Goal: Check status: Check status

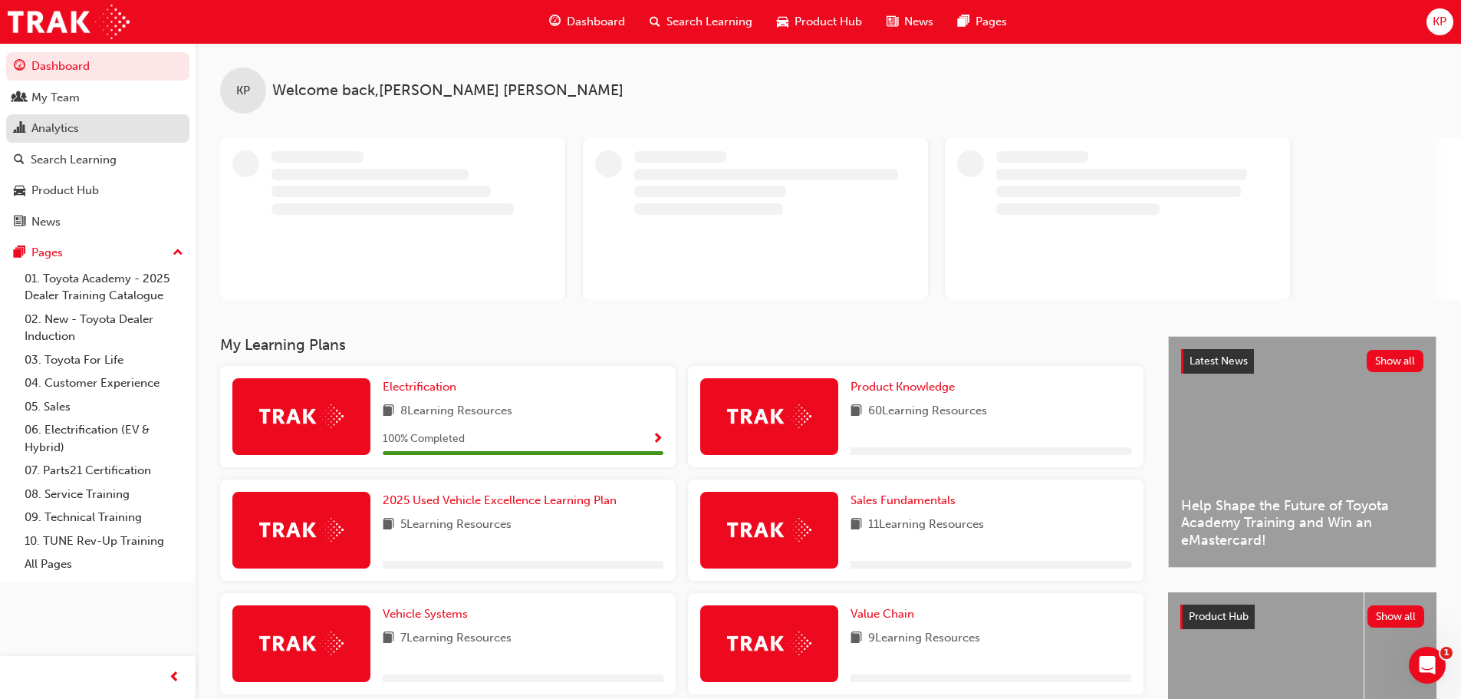
click at [61, 125] on div "Analytics" at bounding box center [55, 129] width 48 height 18
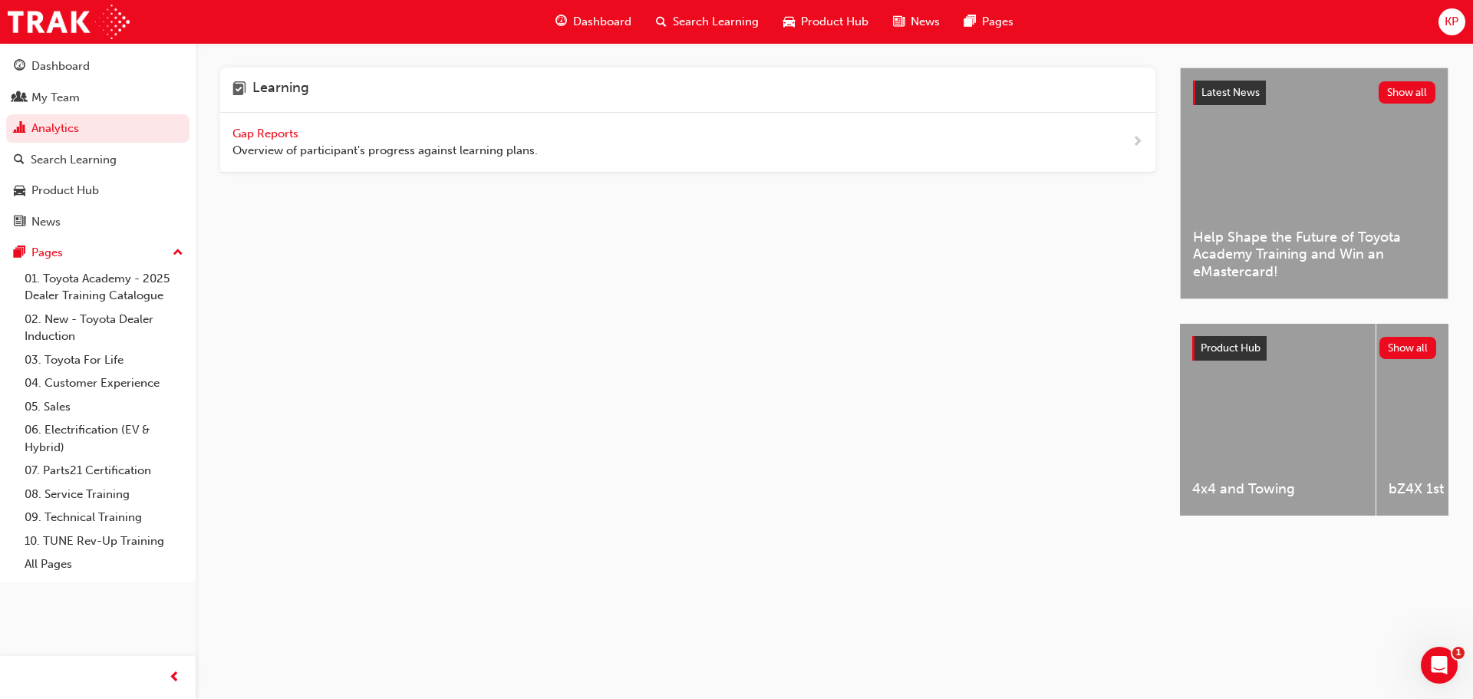
click at [258, 133] on span "Gap Reports" at bounding box center [266, 134] width 69 height 14
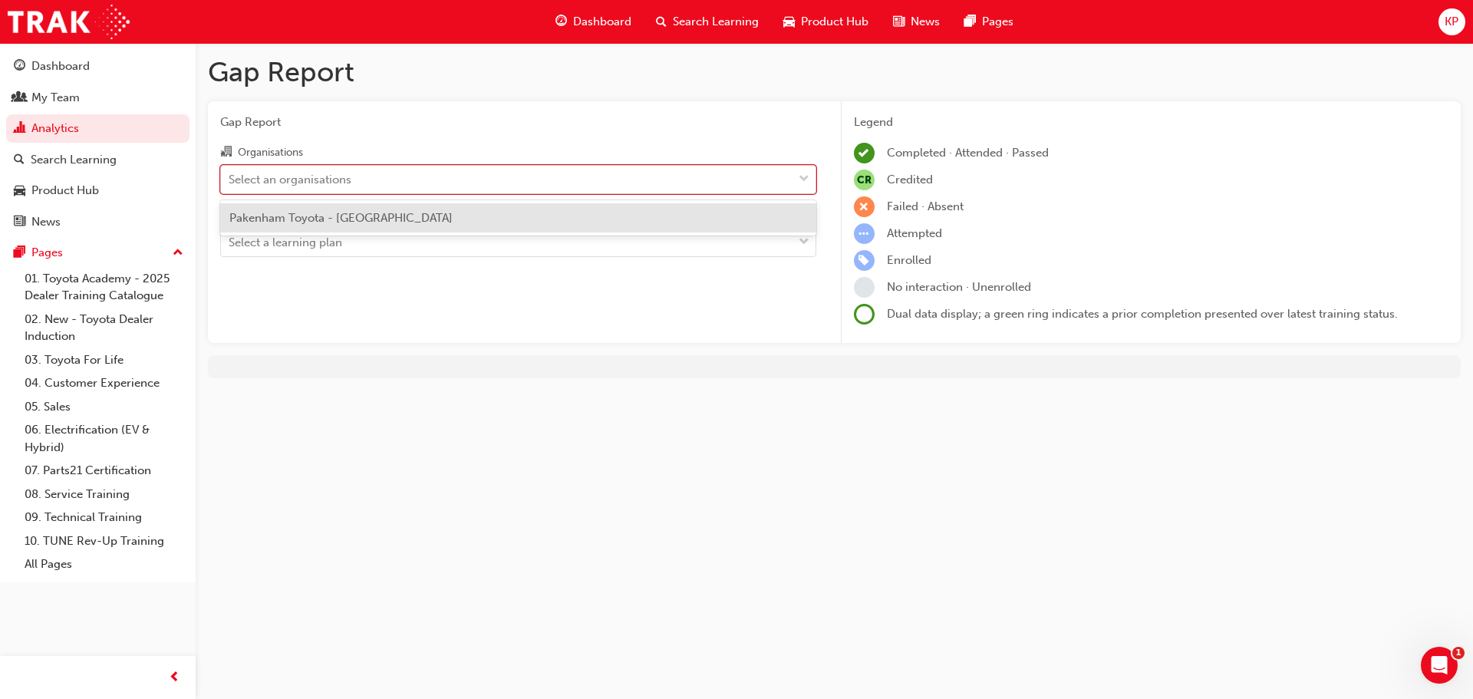
click at [278, 180] on div "Select an organisations" at bounding box center [290, 179] width 123 height 18
click at [230, 180] on input "Organisations option Pakenham Toyota - PAKENHAM focused, 1 of 1. 1 result avail…" at bounding box center [230, 178] width 2 height 13
click at [275, 222] on span "Pakenham Toyota - [GEOGRAPHIC_DATA]" at bounding box center [340, 218] width 223 height 14
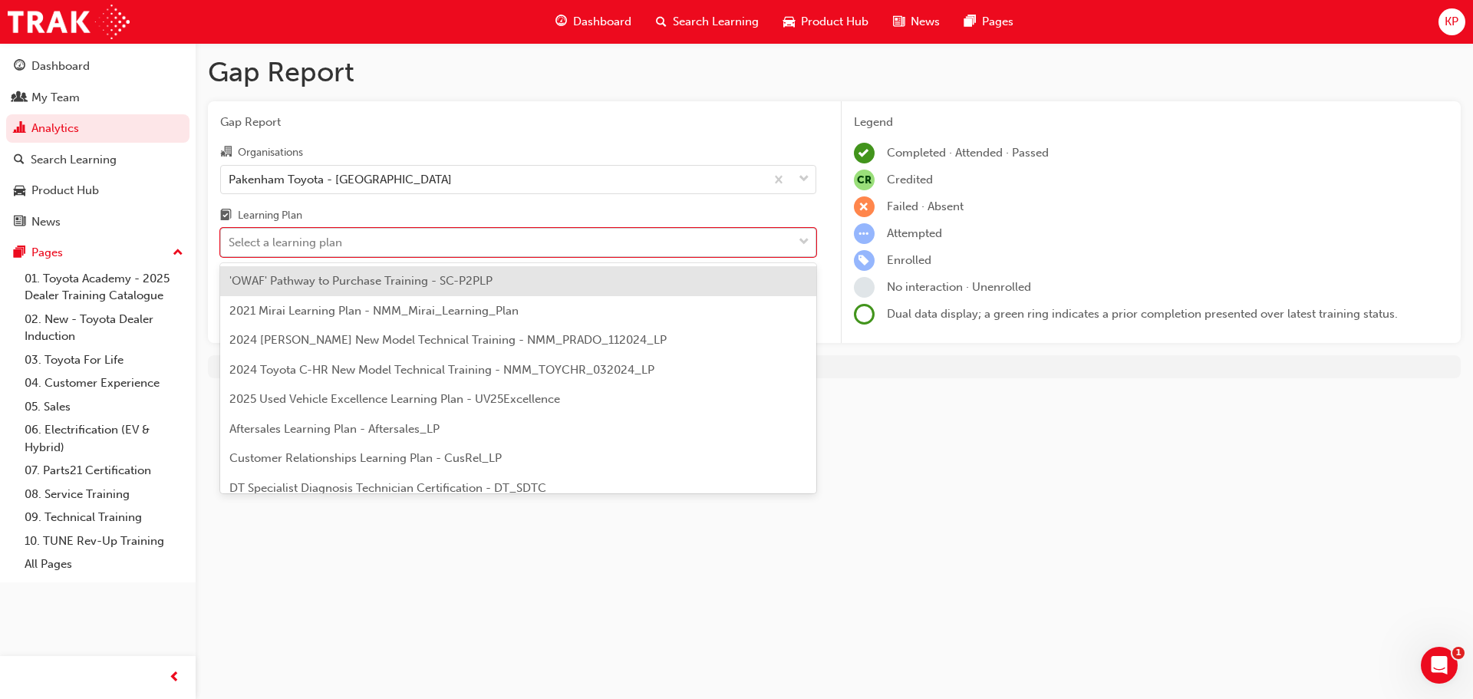
click at [275, 246] on div "Select a learning plan" at bounding box center [286, 243] width 114 height 18
click at [230, 246] on input "Learning Plan option 'OWAF' Pathway to Purchase Training - SC-P2PLP focused, 1 …" at bounding box center [230, 242] width 2 height 13
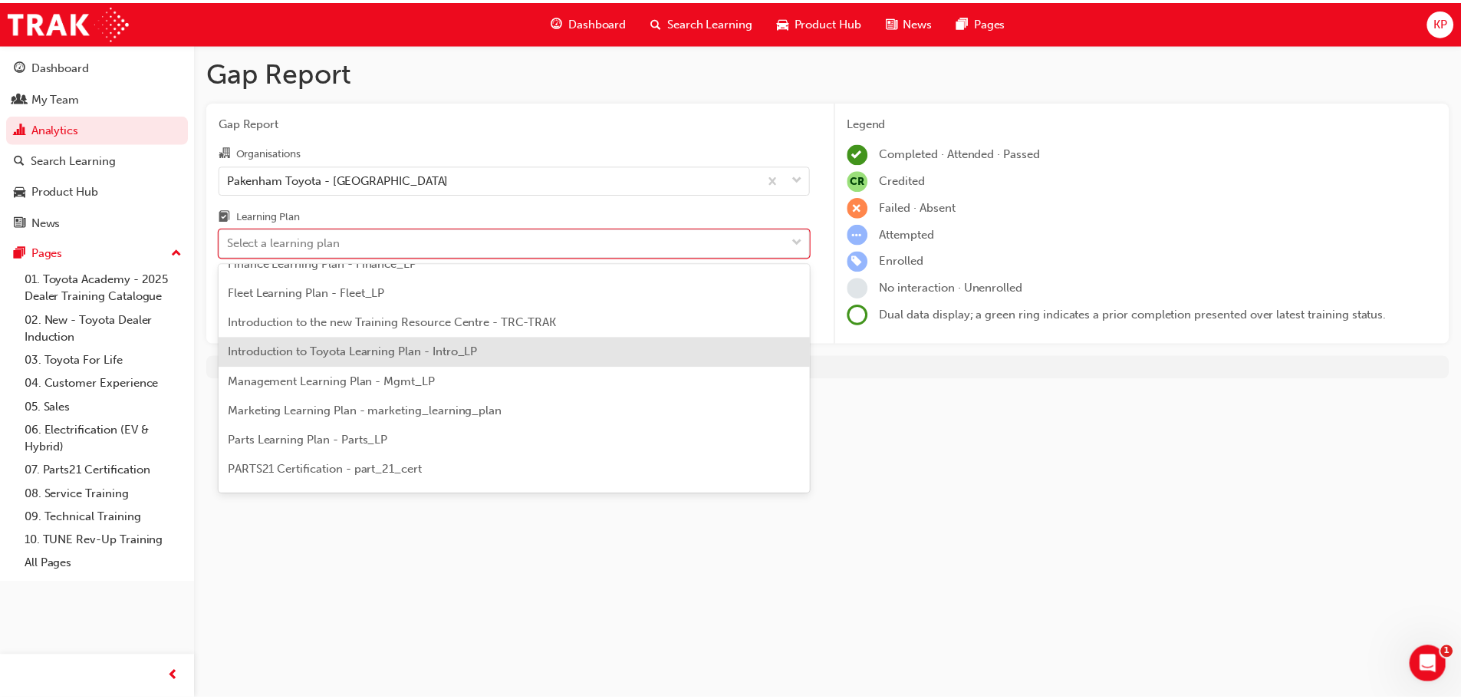
scroll to position [307, 0]
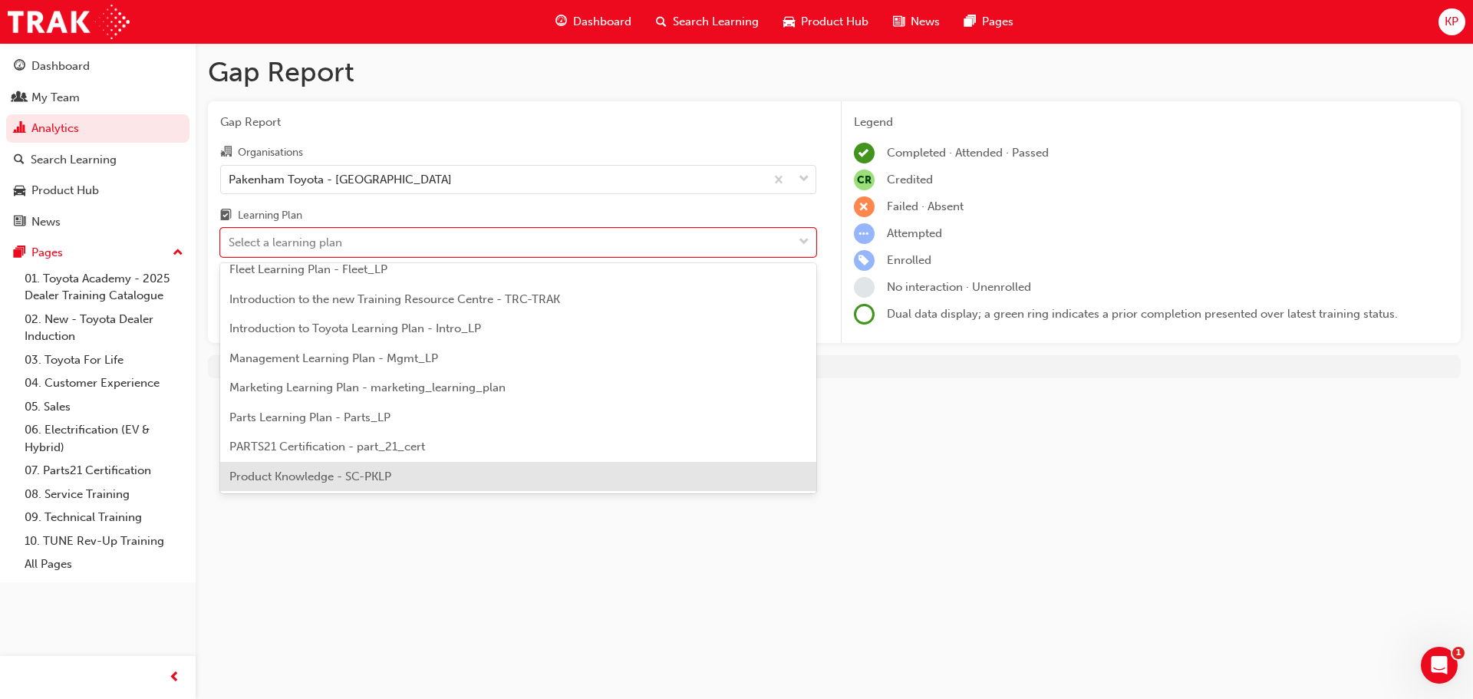
click at [313, 474] on span "Product Knowledge - SC-PKLP" at bounding box center [310, 476] width 162 height 14
